Goal: Information Seeking & Learning: Compare options

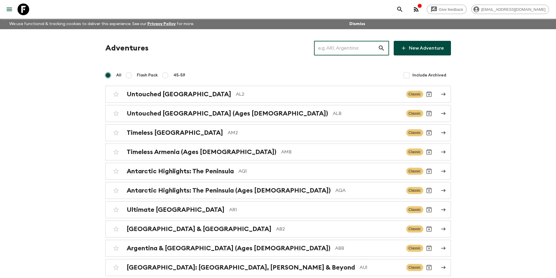
click at [323, 45] on input "text" at bounding box center [346, 48] width 64 height 16
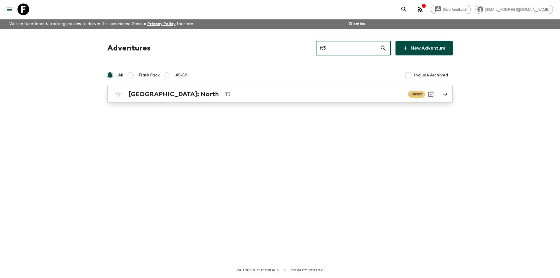
type input "it3"
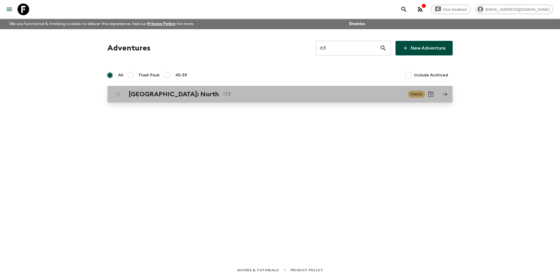
click at [239, 91] on p "IT3" at bounding box center [313, 94] width 180 height 7
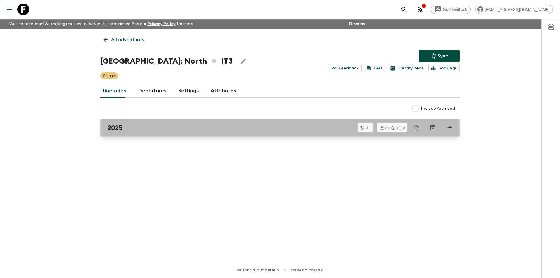
click at [192, 131] on div "2025" at bounding box center [275, 128] width 334 height 8
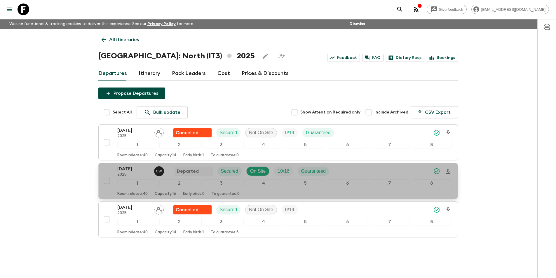
click at [136, 177] on div "[DATE] 2025 C W Departed Secured On Site 10 / 16 Guaranteed 1 2 3 4 5 6 7 8 Roo…" at bounding box center [284, 180] width 334 height 31
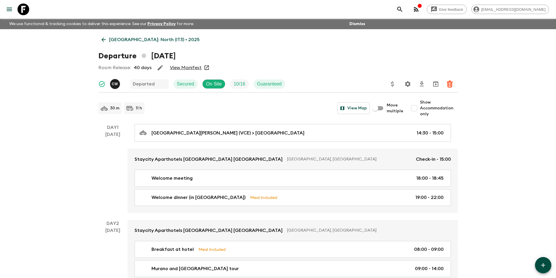
click at [106, 37] on icon at bounding box center [103, 39] width 6 height 6
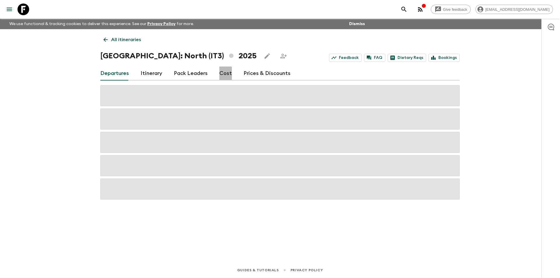
click at [219, 73] on link "Cost" at bounding box center [225, 73] width 13 height 14
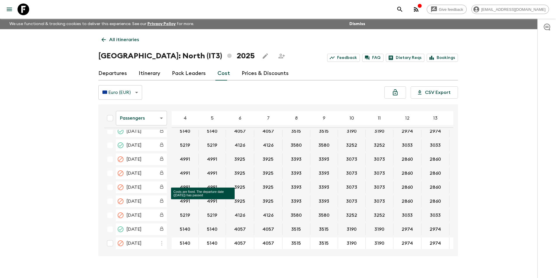
scroll to position [9, 0]
click at [268, 48] on div "All itineraries [GEOGRAPHIC_DATA]: North (IT3) 2025 Feedback FAQ Dietary Reqs B…" at bounding box center [277, 142] width 373 height 227
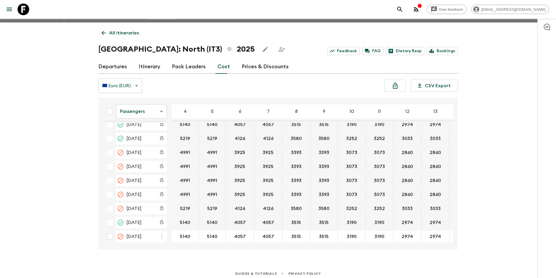
scroll to position [10, 0]
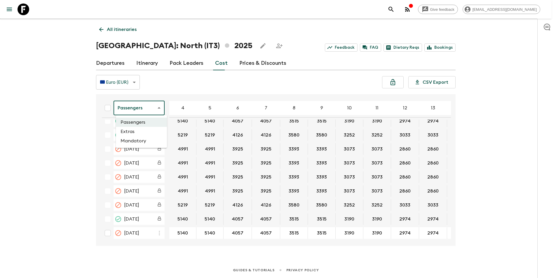
click at [147, 114] on body "Give feedback [EMAIL_ADDRESS][DOMAIN_NAME] We use functional & tracking cookies…" at bounding box center [278, 134] width 556 height 288
click at [141, 128] on li "Extras" at bounding box center [141, 131] width 51 height 9
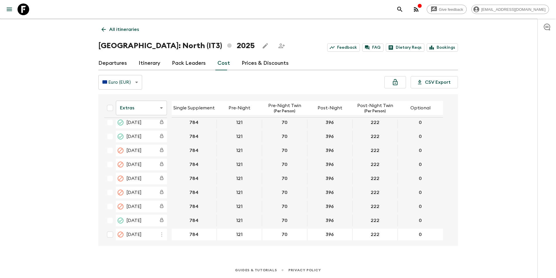
scroll to position [7, 0]
click at [30, 11] on link at bounding box center [23, 9] width 16 height 16
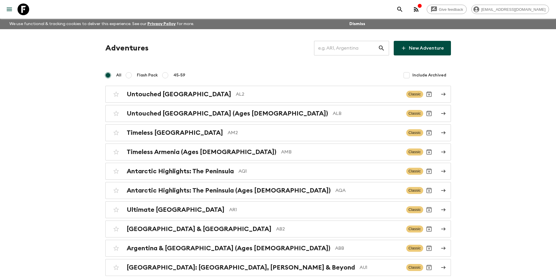
click at [328, 45] on input "text" at bounding box center [346, 48] width 64 height 16
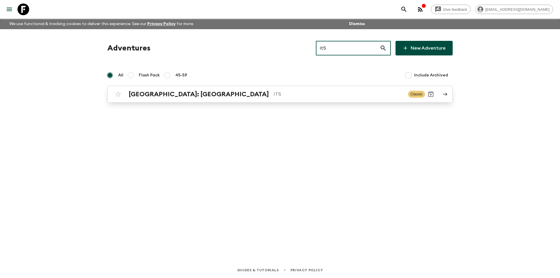
type input "it5"
click at [251, 99] on div "[GEOGRAPHIC_DATA]: [GEOGRAPHIC_DATA] IT5 Classic" at bounding box center [268, 94] width 313 height 12
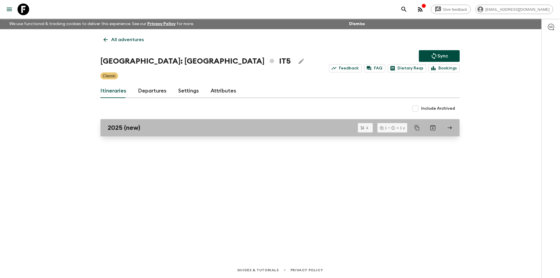
click at [160, 127] on div "2025 (new)" at bounding box center [275, 128] width 334 height 8
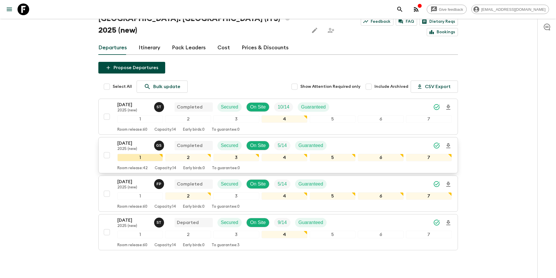
scroll to position [51, 0]
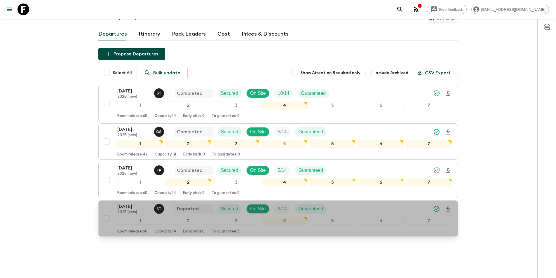
click at [131, 203] on p "[DATE]" at bounding box center [133, 206] width 32 height 7
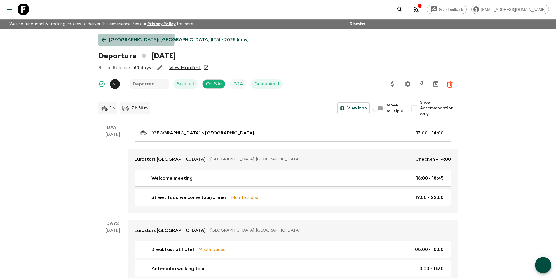
click at [100, 39] on link "[GEOGRAPHIC_DATA]: [GEOGRAPHIC_DATA] (IT5) • 2025 (new)" at bounding box center [174, 40] width 153 height 12
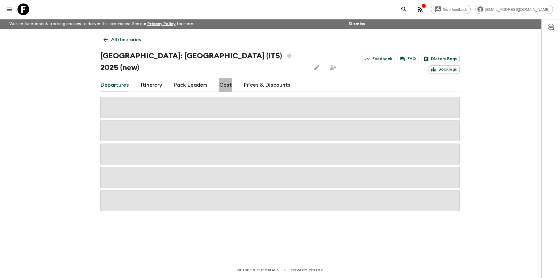
click at [223, 78] on link "Cost" at bounding box center [225, 85] width 13 height 14
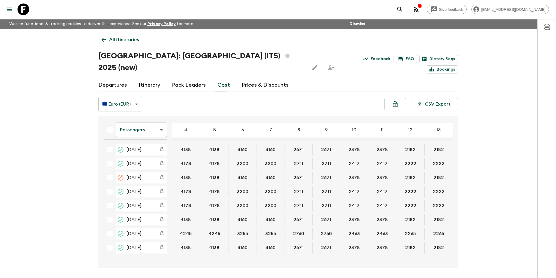
scroll to position [10, 0]
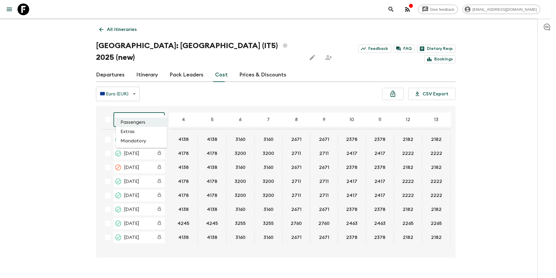
click at [146, 104] on body "Give feedback [EMAIL_ADDRESS][DOMAIN_NAME] We use functional & tracking cookies…" at bounding box center [278, 140] width 556 height 300
click at [149, 135] on li "Extras" at bounding box center [141, 131] width 51 height 9
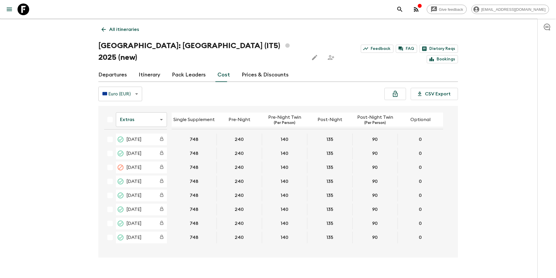
click at [141, 114] on body "Give feedback [EMAIL_ADDRESS][DOMAIN_NAME] We use functional & tracking cookies…" at bounding box center [278, 140] width 556 height 300
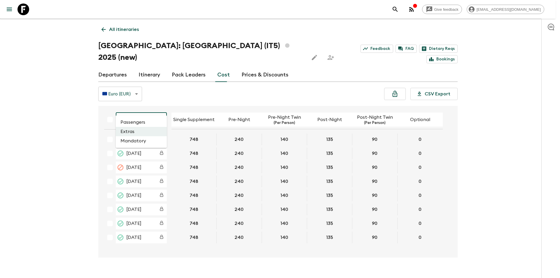
click at [138, 122] on li "Passengers" at bounding box center [141, 122] width 51 height 9
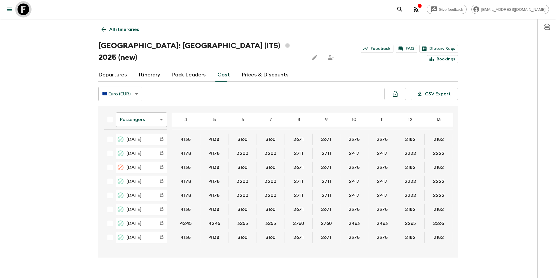
click at [22, 10] on icon at bounding box center [23, 9] width 12 height 12
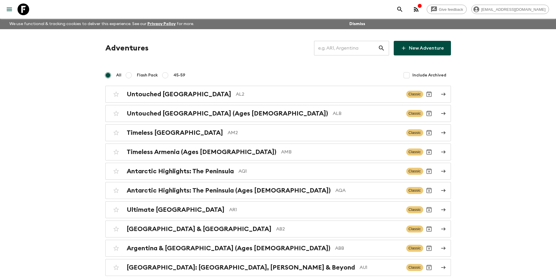
click at [369, 41] on input "text" at bounding box center [346, 48] width 64 height 16
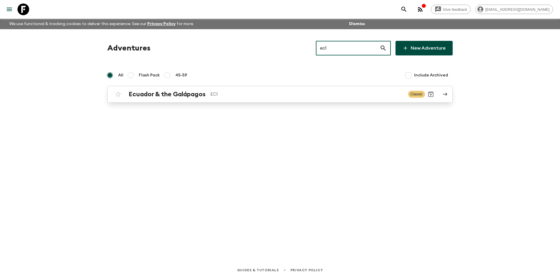
type input "ec1"
click at [267, 88] on link "Ecuador & the Galápagos EC1 Classic" at bounding box center [279, 94] width 345 height 17
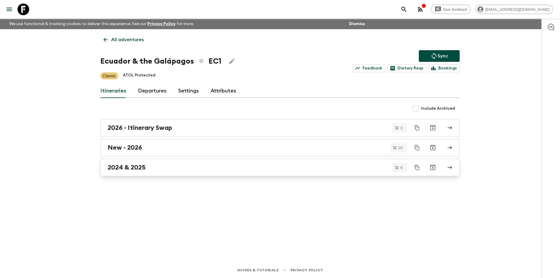
click at [198, 172] on link "2024 & 2025" at bounding box center [279, 167] width 359 height 17
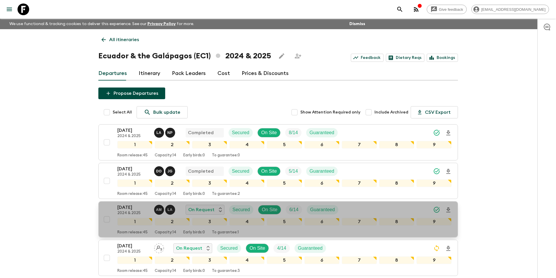
click at [107, 211] on div "[DATE] 2024 & 2025 A M L A On Request Secured On Site 6 / 14 Guaranteed 1 2 3 4…" at bounding box center [276, 219] width 351 height 31
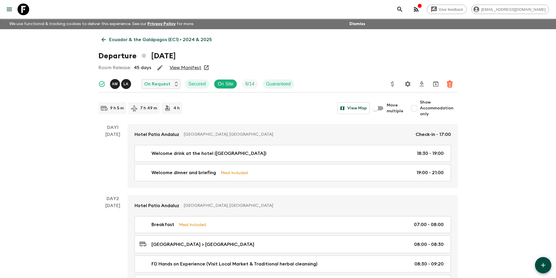
click at [102, 40] on icon at bounding box center [103, 40] width 4 height 4
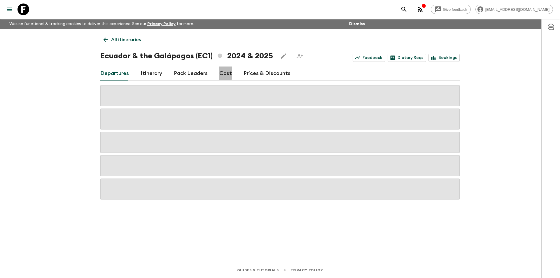
click at [219, 72] on link "Cost" at bounding box center [225, 73] width 13 height 14
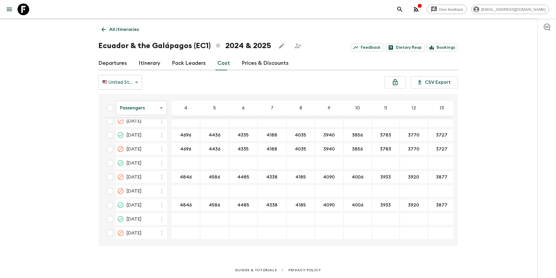
scroll to position [1137, 0]
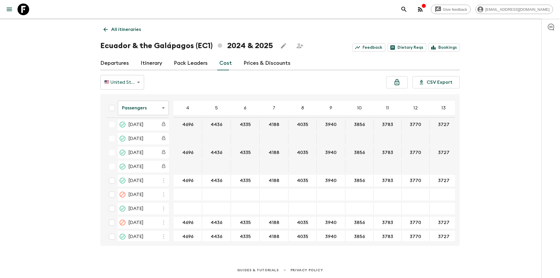
click at [136, 108] on body "Give feedback [EMAIL_ADDRESS][DOMAIN_NAME] We use functional & tracking cookies…" at bounding box center [280, 134] width 560 height 288
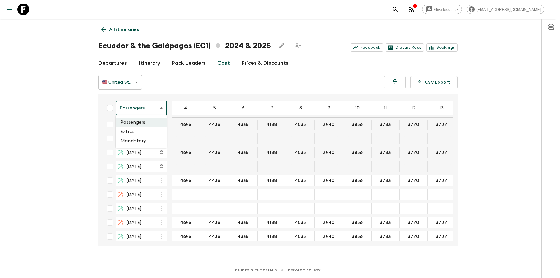
click at [140, 134] on li "Extras" at bounding box center [141, 131] width 51 height 9
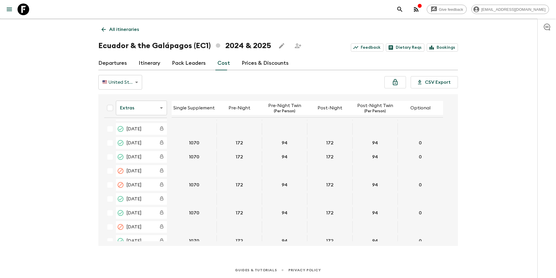
scroll to position [1167, 0]
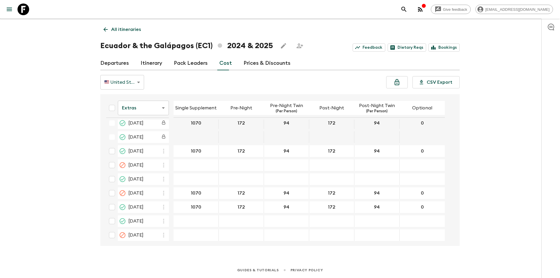
click at [126, 115] on body "Give feedback [EMAIL_ADDRESS][DOMAIN_NAME] We use functional & tracking cookies…" at bounding box center [280, 134] width 560 height 288
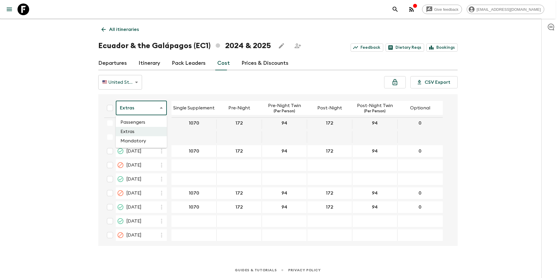
click at [134, 125] on li "Passengers" at bounding box center [141, 122] width 51 height 9
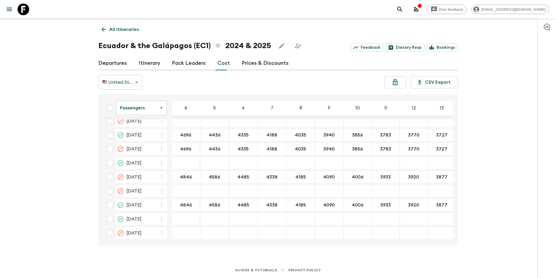
scroll to position [1137, 0]
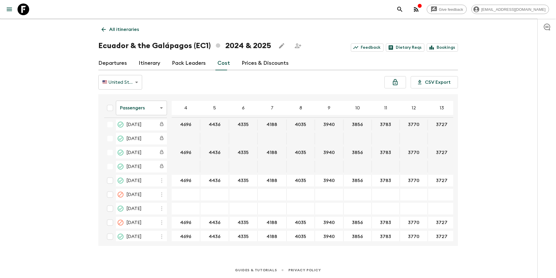
click at [139, 114] on body "Give feedback [EMAIL_ADDRESS][DOMAIN_NAME] We use functional & tracking cookies…" at bounding box center [278, 134] width 556 height 288
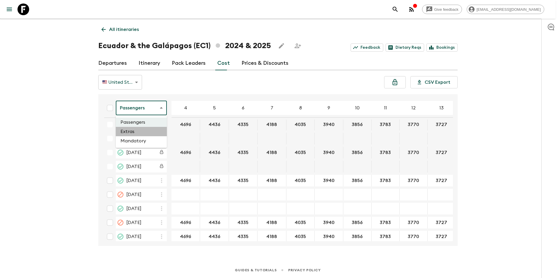
click at [143, 133] on li "Extras" at bounding box center [141, 131] width 51 height 9
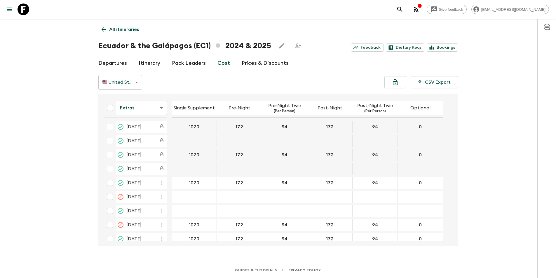
scroll to position [843, 0]
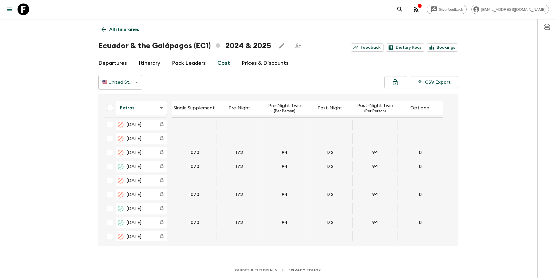
drag, startPoint x: 18, startPoint y: 10, endPoint x: 24, endPoint y: 11, distance: 5.9
click at [18, 10] on icon at bounding box center [23, 9] width 12 height 12
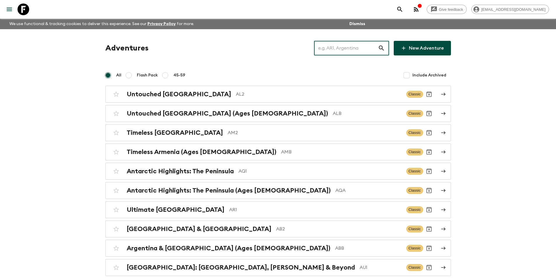
click at [328, 48] on input "text" at bounding box center [346, 48] width 64 height 16
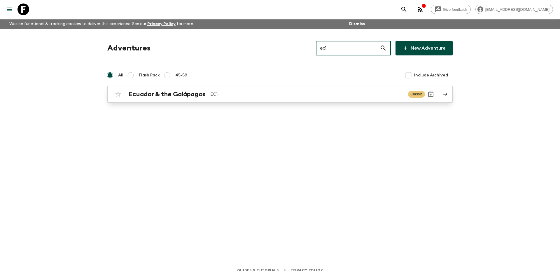
type input "ec1"
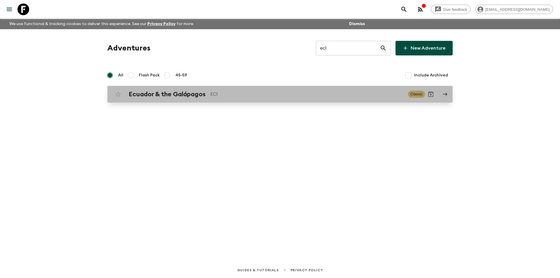
click at [282, 87] on link "Ecuador & the Galápagos EC1 Classic" at bounding box center [279, 94] width 345 height 17
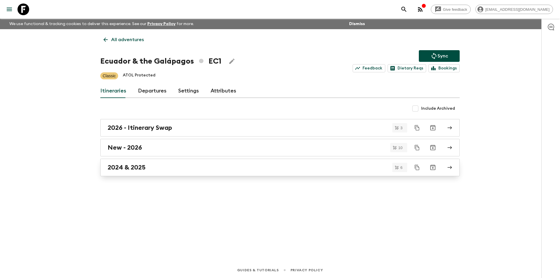
click at [187, 169] on div "2024 & 2025" at bounding box center [275, 168] width 334 height 8
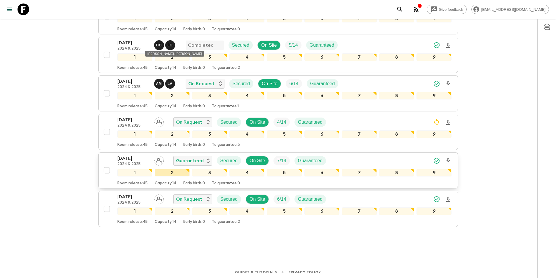
scroll to position [128, 0]
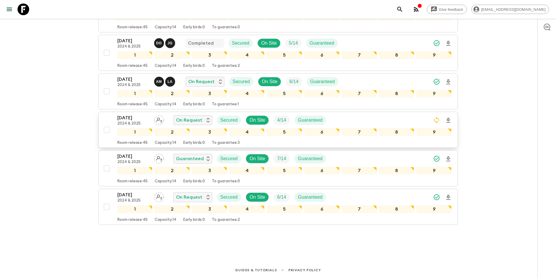
click at [121, 126] on div "[DATE] 2024 & 2025 On Request Secured On Site 4 / 14 Guaranteed 1 2 3 4 5 6 7 8…" at bounding box center [284, 129] width 334 height 31
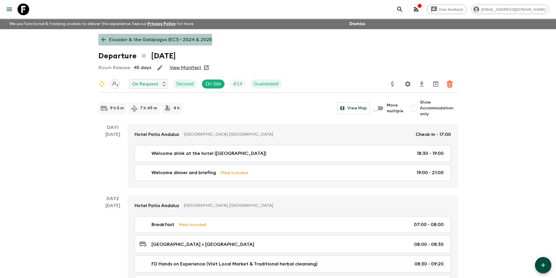
click at [108, 41] on link "Ecuador & the Galápagos (EC1) • 2024 & 2025" at bounding box center [156, 40] width 117 height 12
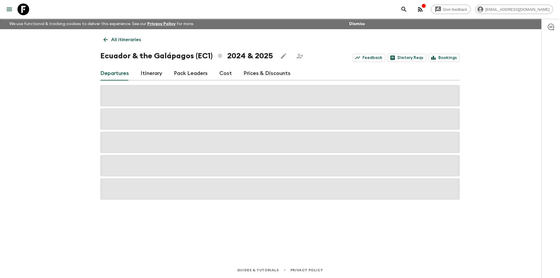
click at [225, 76] on link "Cost" at bounding box center [225, 73] width 13 height 14
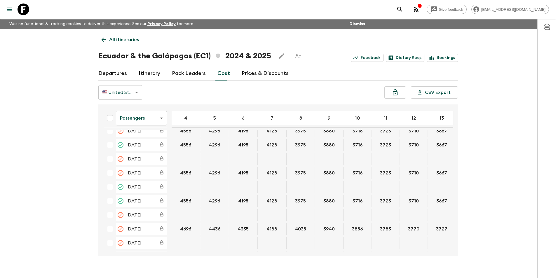
scroll to position [1167, 0]
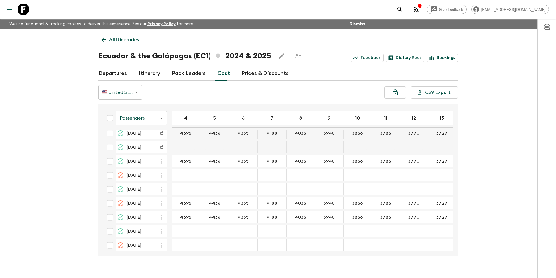
drag, startPoint x: 453, startPoint y: 228, endPoint x: 452, endPoint y: 232, distance: 3.5
click at [452, 232] on div "Passengers passengersCost ​ 4 5 6 7 8 9 10 11 12 13 14 15 16 17 18 [DATE] 4349 …" at bounding box center [275, 180] width 353 height 142
click at [132, 120] on body "Give feedback [EMAIL_ADDRESS][DOMAIN_NAME] We use functional & tracking cookies…" at bounding box center [278, 144] width 556 height 288
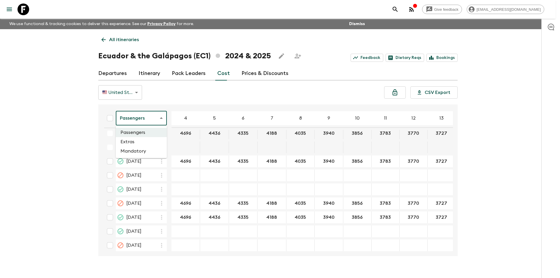
click at [136, 141] on li "Extras" at bounding box center [141, 141] width 51 height 9
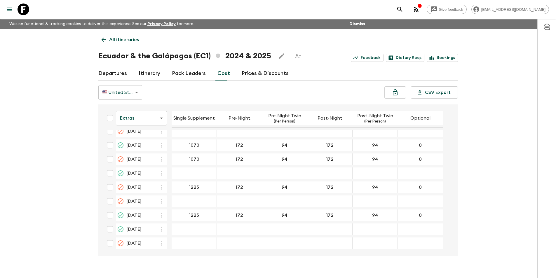
scroll to position [1135, 0]
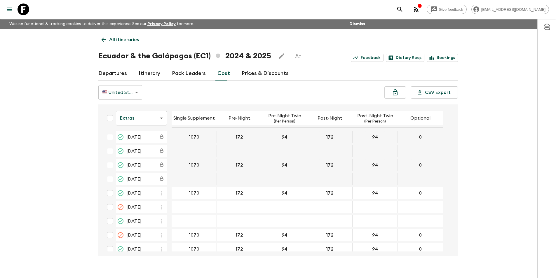
click at [454, 231] on div "Extras extrasCost ​ Single Supplement Pre-Night Pre-Night Twin (Per Person) Pos…" at bounding box center [277, 180] width 359 height 152
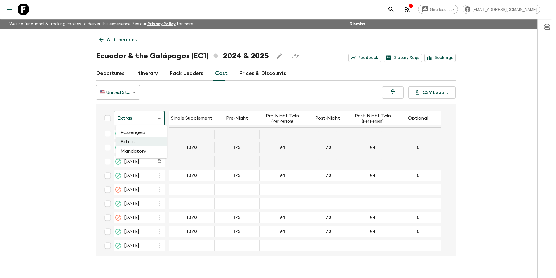
click at [139, 122] on body "Give feedback [EMAIL_ADDRESS][DOMAIN_NAME] We use functional & tracking cookies…" at bounding box center [278, 144] width 556 height 288
click at [137, 150] on li "Mandatory" at bounding box center [141, 150] width 51 height 9
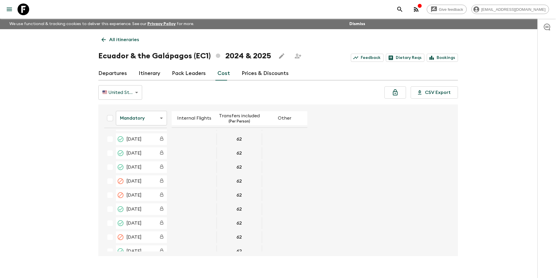
scroll to position [1167, 0]
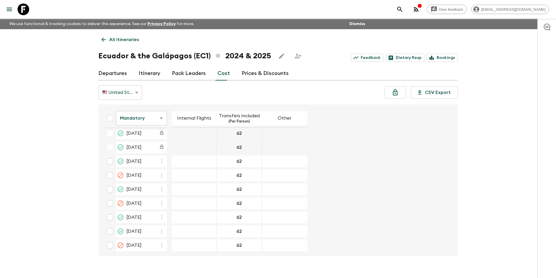
click at [18, 9] on icon at bounding box center [23, 9] width 12 height 12
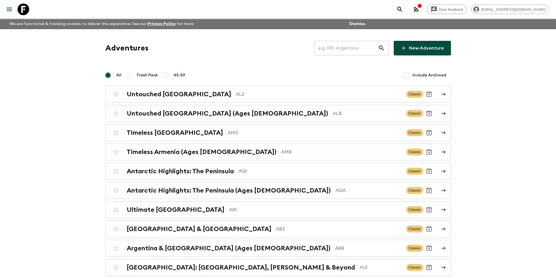
click at [343, 49] on input "text" at bounding box center [346, 48] width 64 height 16
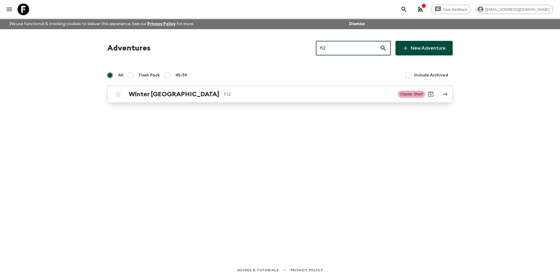
type input "fi2"
click at [241, 94] on p "FI2" at bounding box center [308, 94] width 169 height 7
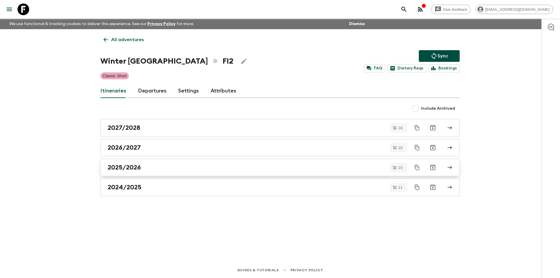
click at [177, 173] on link "2025/2026" at bounding box center [279, 167] width 359 height 17
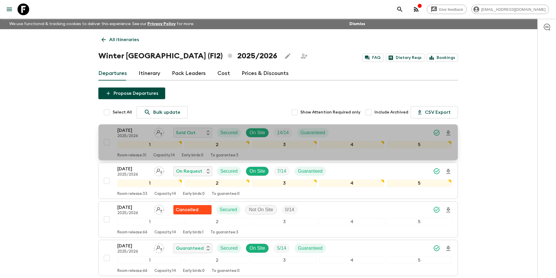
click at [140, 137] on p "2025/2026" at bounding box center [133, 136] width 32 height 5
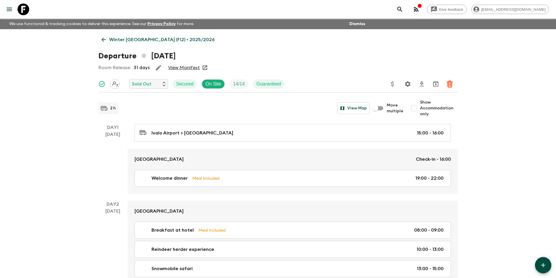
click at [105, 41] on icon at bounding box center [103, 39] width 6 height 6
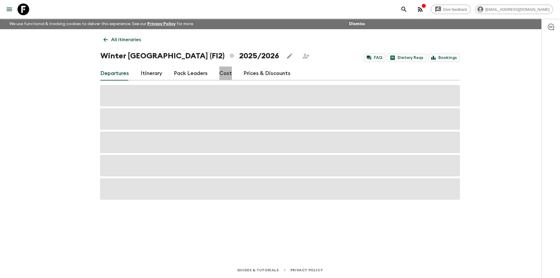
click at [220, 76] on link "Cost" at bounding box center [225, 73] width 13 height 14
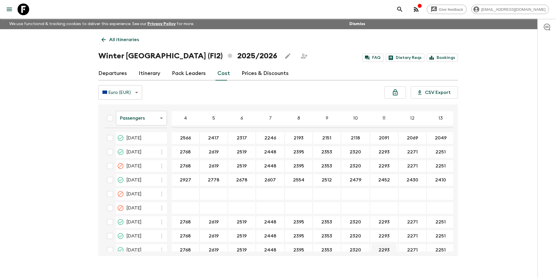
drag, startPoint x: 359, startPoint y: 251, endPoint x: 374, endPoint y: 249, distance: 15.4
click at [376, 248] on div "Passengers passengersCost ​ 4 5 6 7 8 9 10 11 12 13 14 15 16 17 18 26 Nov 2025 …" at bounding box center [277, 180] width 359 height 152
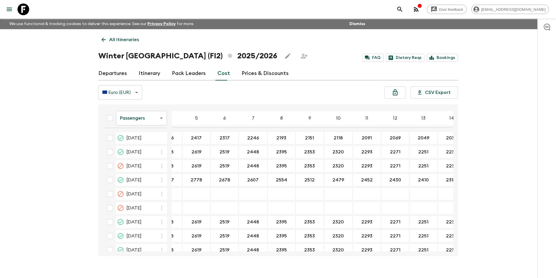
scroll to position [0, 28]
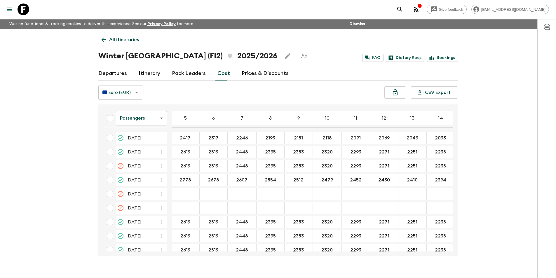
click at [141, 121] on body "Give feedback kavita@flashpack.com We use functional & tracking cookies to deli…" at bounding box center [278, 144] width 556 height 288
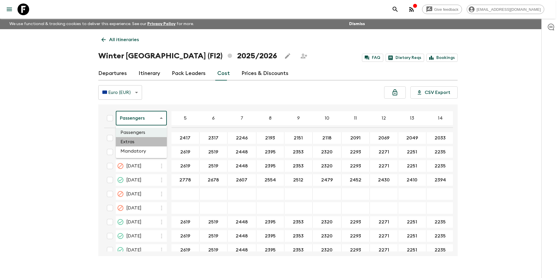
click at [146, 145] on li "Extras" at bounding box center [141, 141] width 51 height 9
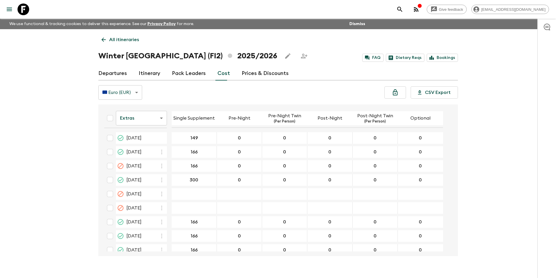
click at [154, 122] on body "Give feedback kavita@flashpack.com We use functional & tracking cookies to deli…" at bounding box center [278, 144] width 556 height 288
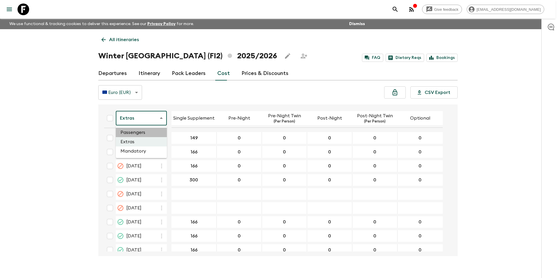
click at [142, 132] on li "Passengers" at bounding box center [141, 132] width 51 height 9
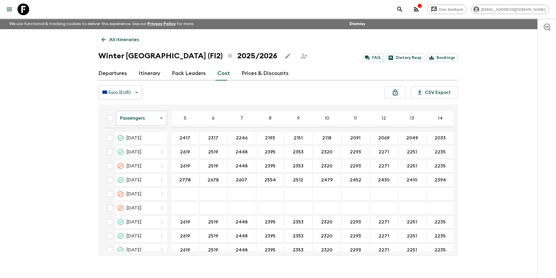
scroll to position [0, 34]
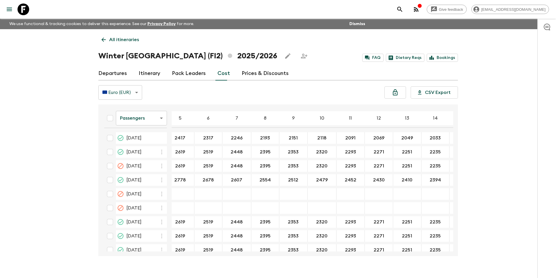
click at [143, 117] on body "Give feedback kavita@flashpack.com We use functional & tracking cookies to deli…" at bounding box center [278, 144] width 556 height 288
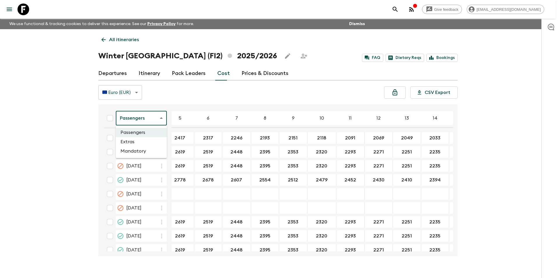
click at [143, 139] on li "Extras" at bounding box center [141, 141] width 51 height 9
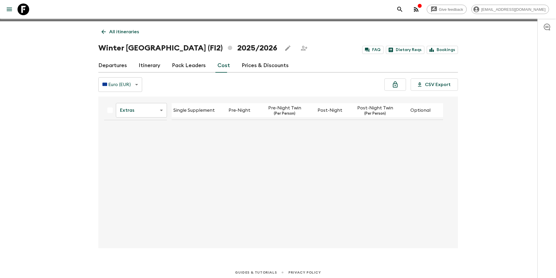
scroll to position [10, 0]
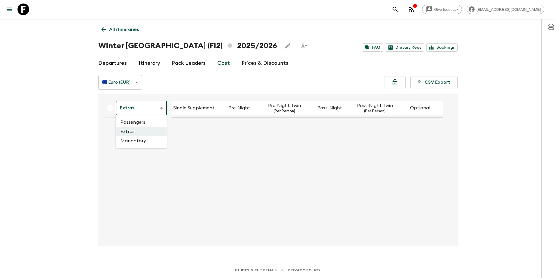
click at [143, 109] on body "Give feedback kavita@flashpack.com We use functional & tracking cookies to deli…" at bounding box center [280, 134] width 560 height 288
click at [141, 131] on li "Extras" at bounding box center [141, 131] width 51 height 9
click at [137, 106] on body "Give feedback kavita@flashpack.com We use functional & tracking cookies to deli…" at bounding box center [278, 134] width 556 height 288
click at [141, 145] on li "Mandatory" at bounding box center [141, 140] width 51 height 9
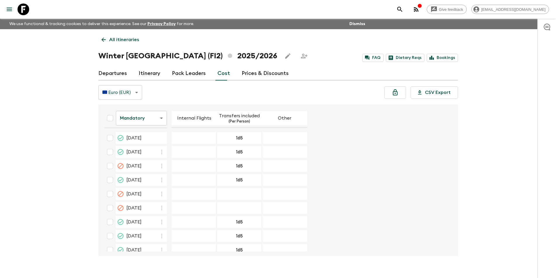
click at [153, 118] on body "Give feedback kavita@flashpack.com We use functional & tracking cookies to deli…" at bounding box center [278, 144] width 556 height 288
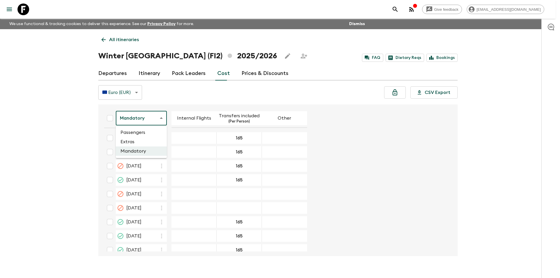
click at [27, 13] on div at bounding box center [280, 139] width 560 height 278
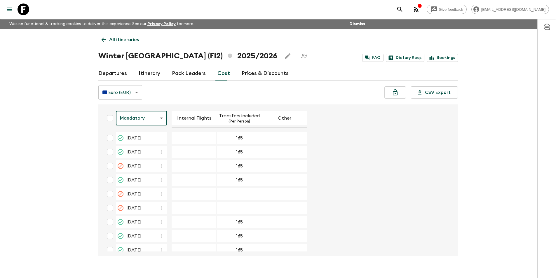
click at [45, 83] on div "Give feedback kavita@flashpack.com We use functional & tracking cookies to deli…" at bounding box center [278, 144] width 556 height 288
click at [144, 115] on body "Give feedback kavita@flashpack.com We use functional & tracking cookies to deli…" at bounding box center [280, 144] width 560 height 288
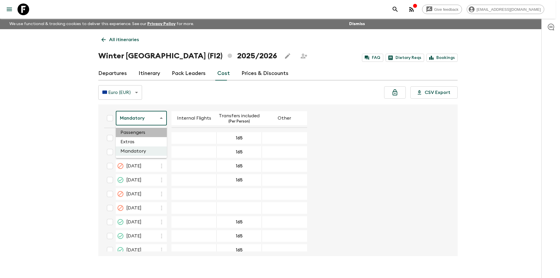
click at [146, 134] on li "Passengers" at bounding box center [141, 132] width 51 height 9
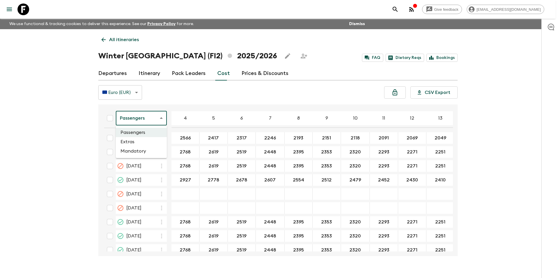
click at [128, 124] on body "Give feedback kavita@flashpack.com We use functional & tracking cookies to deli…" at bounding box center [280, 144] width 560 height 288
click at [135, 141] on li "Extras" at bounding box center [141, 141] width 51 height 9
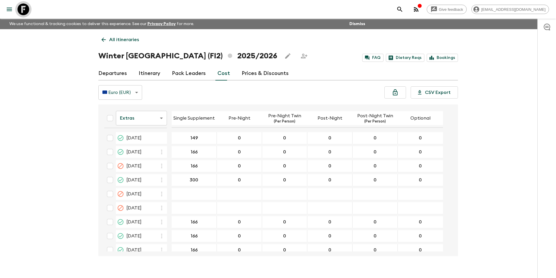
click at [23, 7] on icon at bounding box center [23, 9] width 12 height 12
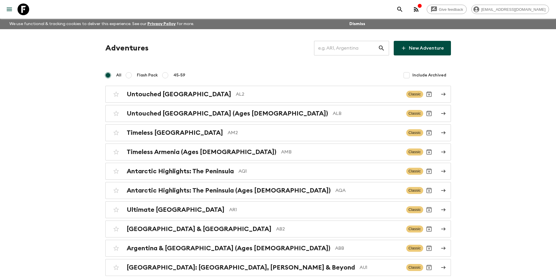
click at [328, 46] on input "text" at bounding box center [346, 48] width 64 height 16
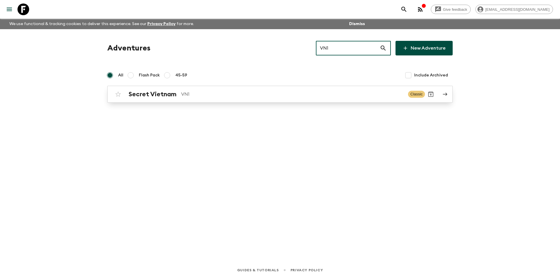
type input "VN1"
click at [202, 100] on link "Secret Vietnam VN1 Classic" at bounding box center [279, 94] width 345 height 17
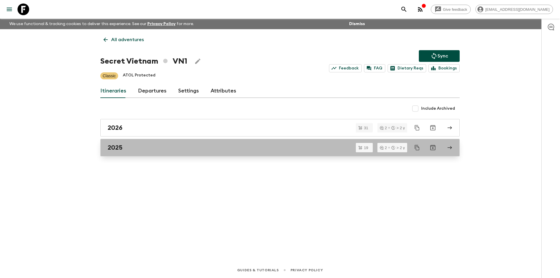
click at [157, 148] on div "2025" at bounding box center [275, 148] width 334 height 8
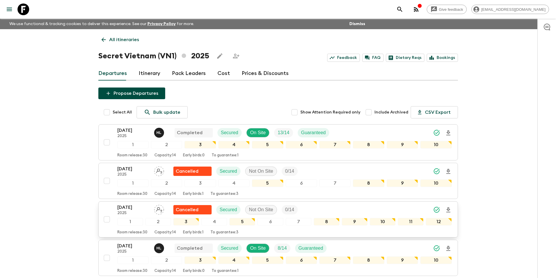
scroll to position [292, 0]
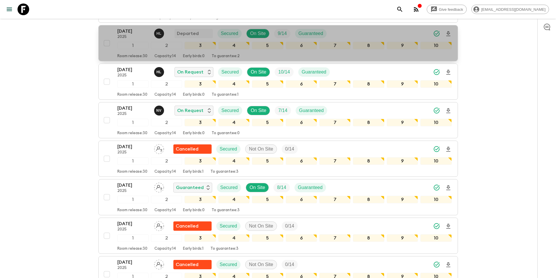
click at [122, 33] on p "03 Oct 2025" at bounding box center [133, 31] width 32 height 7
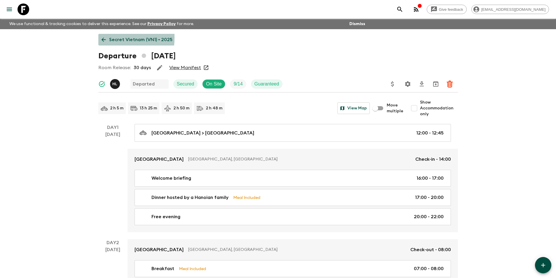
click at [102, 38] on icon at bounding box center [103, 39] width 6 height 6
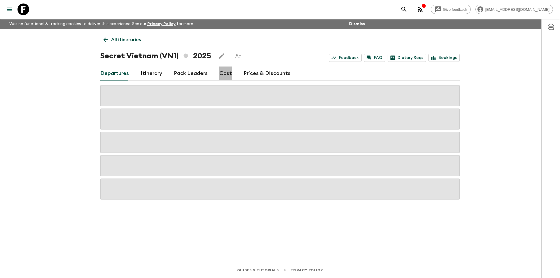
click at [226, 72] on link "Cost" at bounding box center [225, 73] width 13 height 14
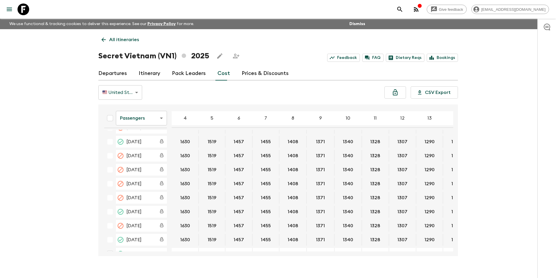
scroll to position [10, 0]
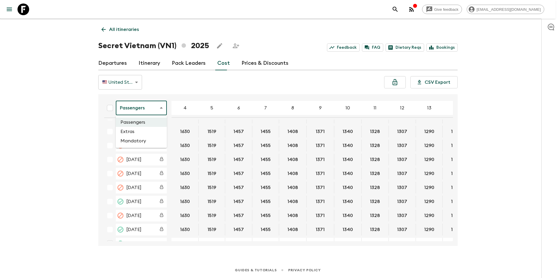
click at [148, 106] on body "Give feedback kavita@flashpack.com We use functional & tracking cookies to deli…" at bounding box center [280, 134] width 560 height 288
click at [146, 133] on li "Extras" at bounding box center [141, 131] width 51 height 9
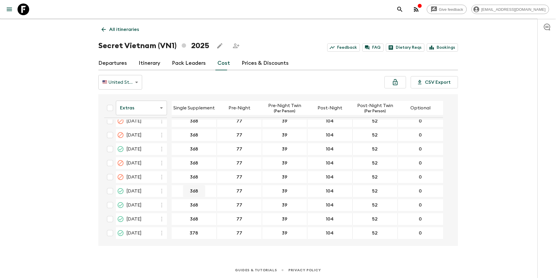
scroll to position [295, 0]
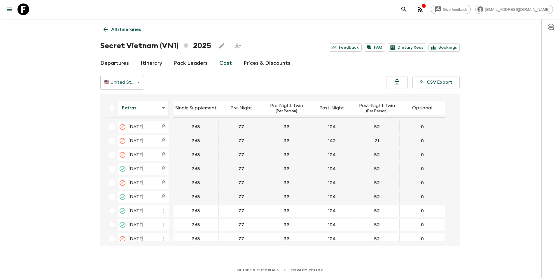
click at [140, 104] on body "Give feedback kavita@flashpack.com We use functional & tracking cookies to deli…" at bounding box center [280, 134] width 560 height 288
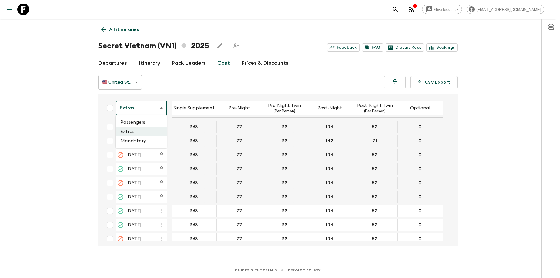
click at [196, 85] on div at bounding box center [280, 139] width 560 height 278
click at [128, 110] on body "Give feedback kavita@flashpack.com We use functional & tracking cookies to deli…" at bounding box center [280, 134] width 560 height 288
click at [138, 122] on li "Passengers" at bounding box center [141, 122] width 51 height 9
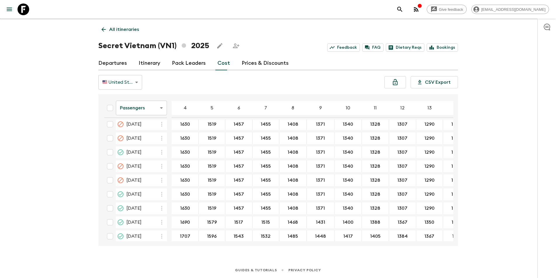
scroll to position [292, 0]
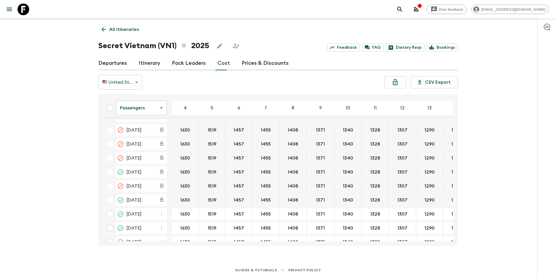
click at [25, 13] on icon at bounding box center [23, 9] width 12 height 12
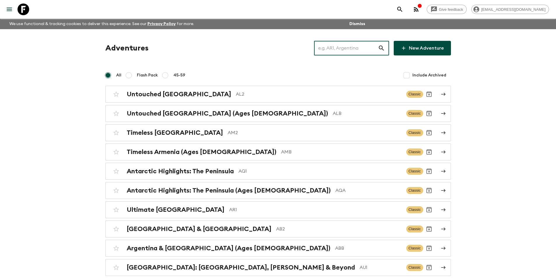
click at [348, 46] on input "text" at bounding box center [346, 48] width 64 height 16
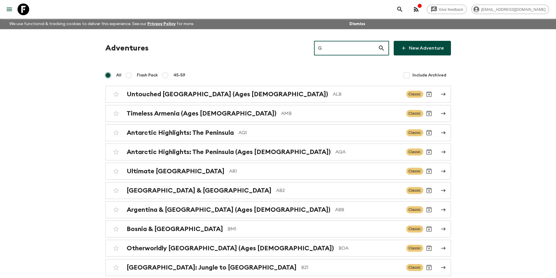
drag, startPoint x: 347, startPoint y: 46, endPoint x: 330, endPoint y: 47, distance: 16.9
click at [330, 47] on input "G" at bounding box center [346, 48] width 64 height 16
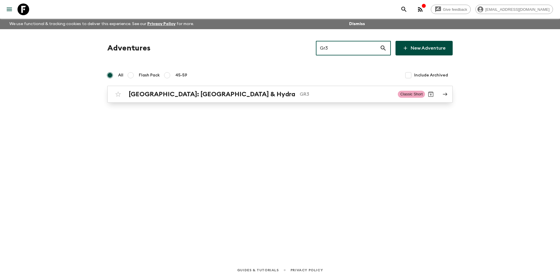
type input "Gr3"
click at [254, 89] on div "Greece: Athens & Hydra GR3 Classic Short" at bounding box center [268, 94] width 313 height 12
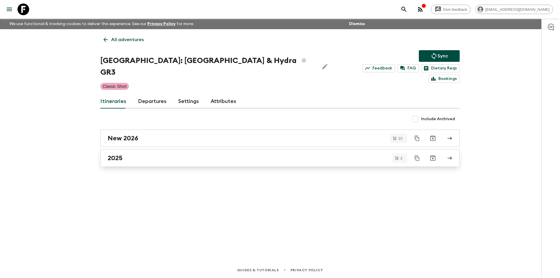
click at [161, 154] on div "2025" at bounding box center [275, 158] width 334 height 8
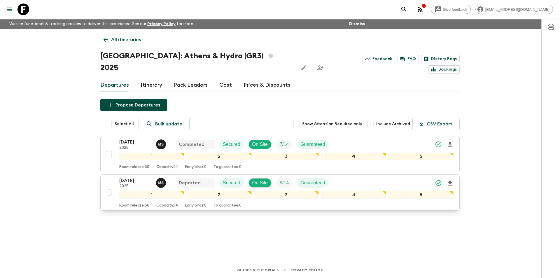
click at [132, 184] on p "2025" at bounding box center [135, 186] width 32 height 5
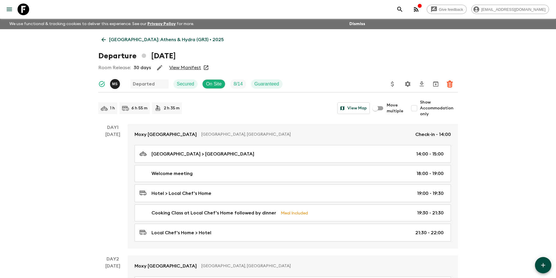
click at [104, 41] on icon at bounding box center [103, 39] width 6 height 6
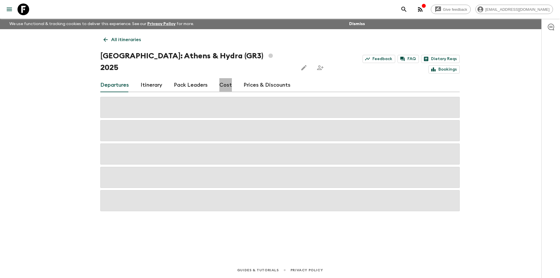
click at [223, 80] on link "Cost" at bounding box center [225, 85] width 13 height 14
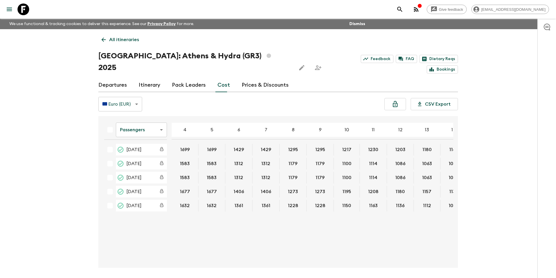
click at [20, 5] on icon at bounding box center [23, 9] width 12 height 12
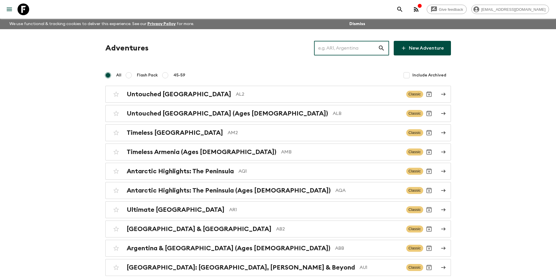
click at [349, 49] on input "text" at bounding box center [346, 48] width 64 height 16
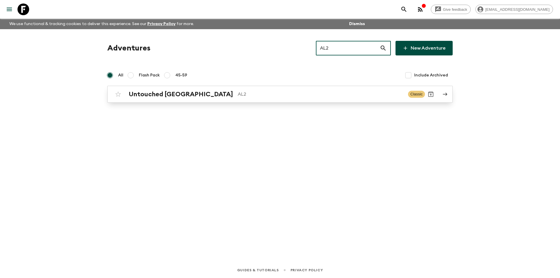
type input "AL2"
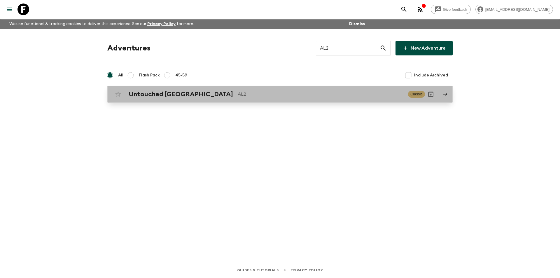
click at [234, 100] on link "Untouched Albania AL2 Classic" at bounding box center [279, 94] width 345 height 17
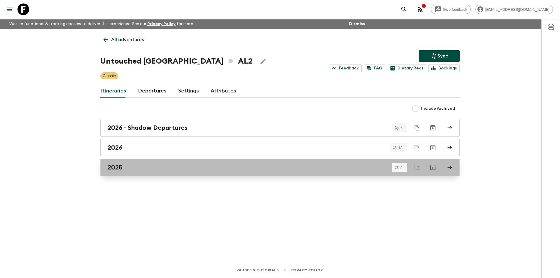
click at [131, 172] on link "2025" at bounding box center [279, 167] width 359 height 17
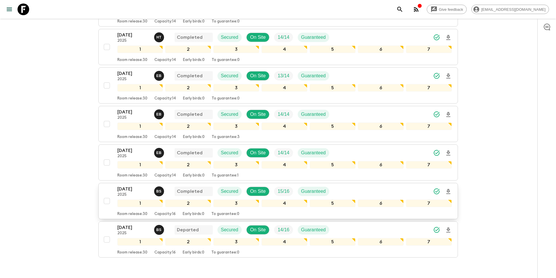
scroll to position [244, 0]
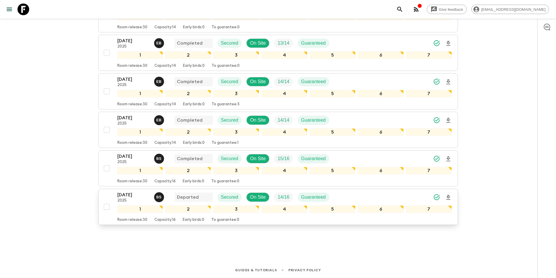
click at [127, 201] on p "2025" at bounding box center [133, 200] width 32 height 5
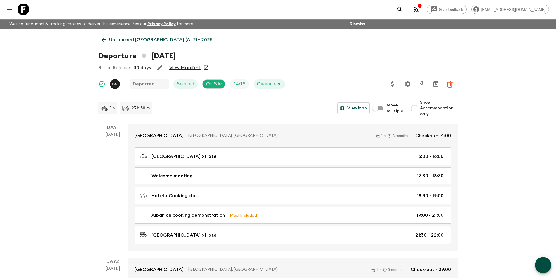
click at [99, 38] on link "Untouched Albania (AL2) • 2025" at bounding box center [156, 40] width 117 height 12
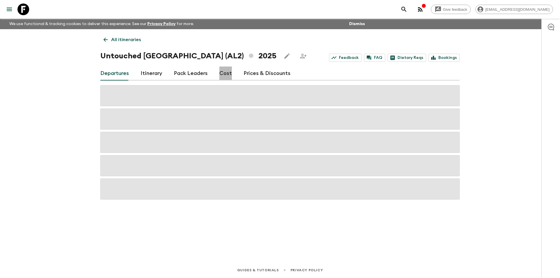
click at [224, 75] on link "Cost" at bounding box center [225, 73] width 13 height 14
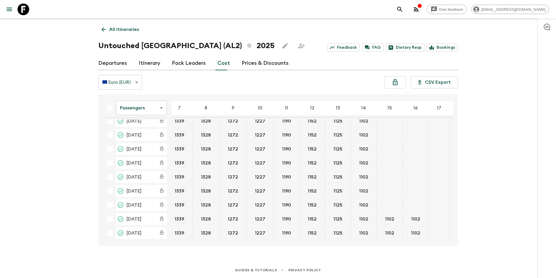
scroll to position [205, 87]
click at [144, 109] on body "Give feedback kavita@flashpack.com We use functional & tracking cookies to deli…" at bounding box center [280, 134] width 560 height 288
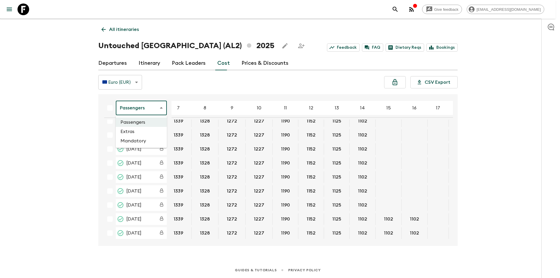
click at [141, 132] on li "Extras" at bounding box center [141, 131] width 51 height 9
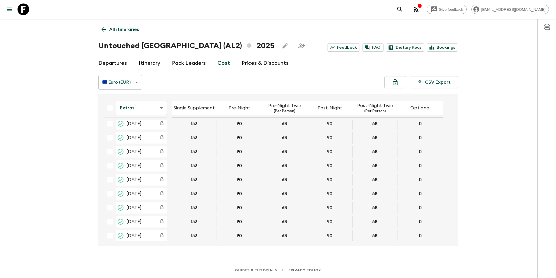
scroll to position [203, 0]
